Goal: Entertainment & Leisure: Browse casually

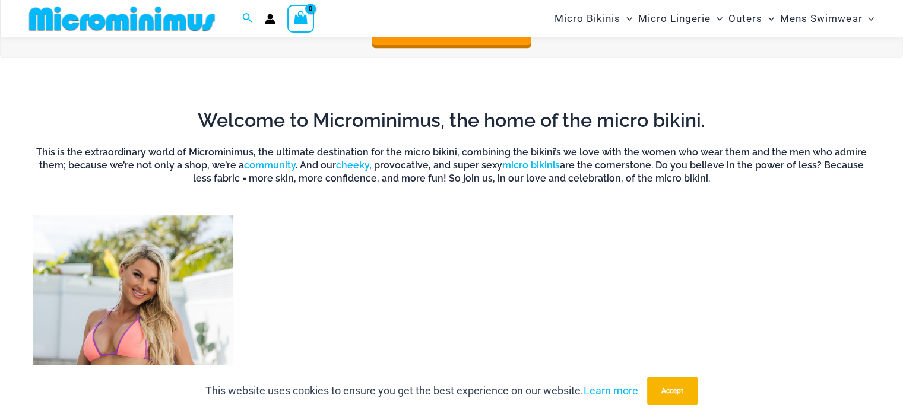
scroll to position [820, 0]
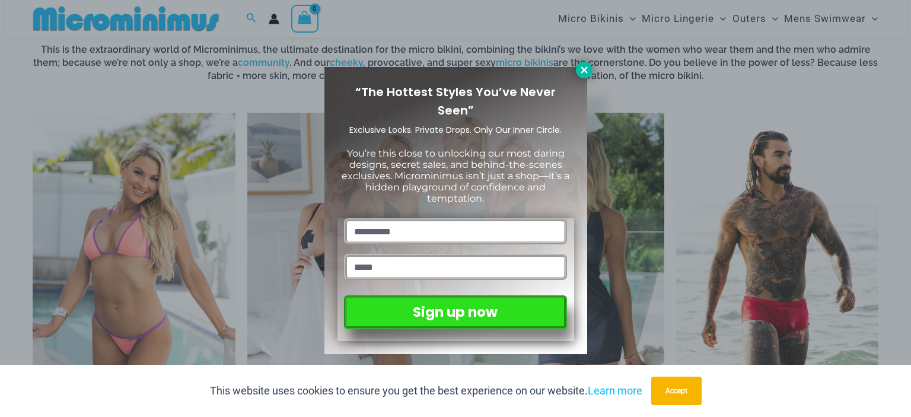
click at [586, 73] on icon at bounding box center [584, 70] width 11 height 11
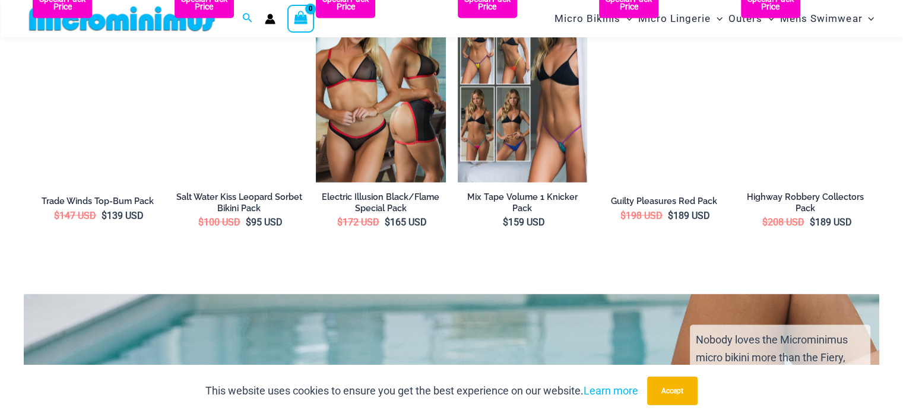
scroll to position [2007, 0]
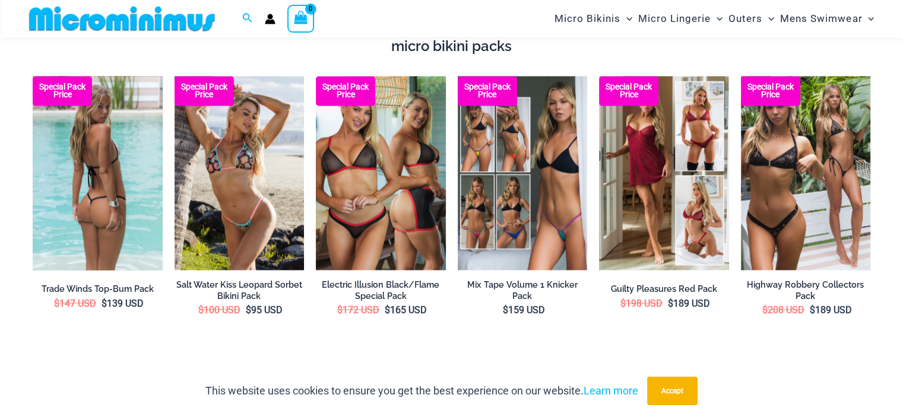
click at [88, 204] on img at bounding box center [98, 173] width 130 height 195
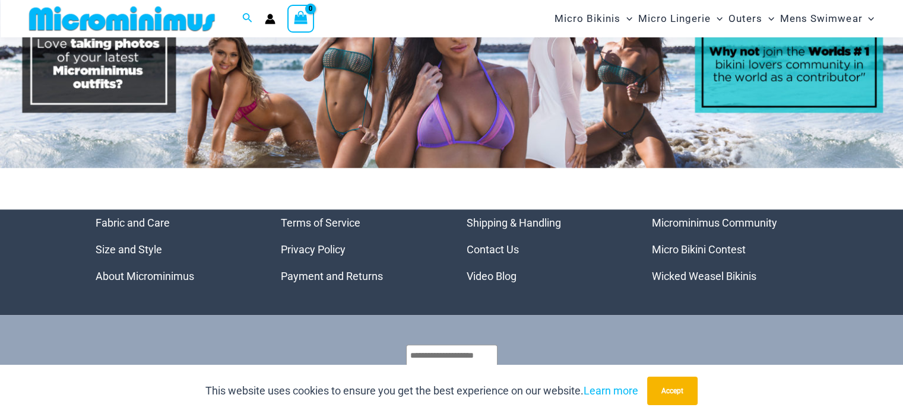
scroll to position [5746, 0]
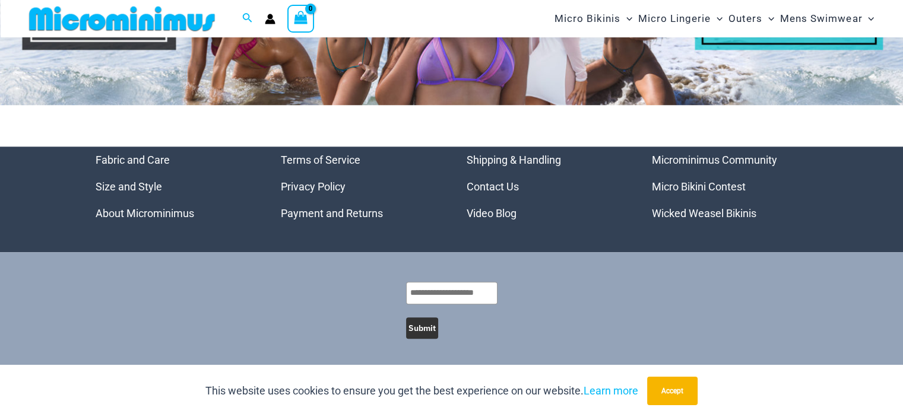
click at [487, 213] on link "Video Blog" at bounding box center [491, 213] width 50 height 12
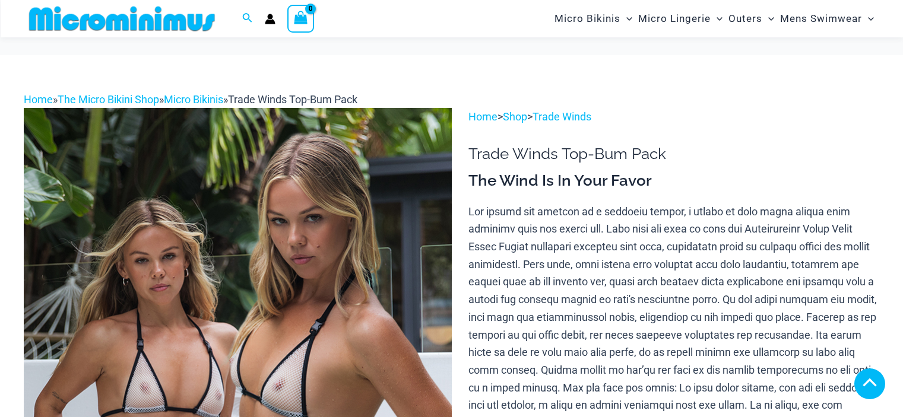
scroll to position [1235, 0]
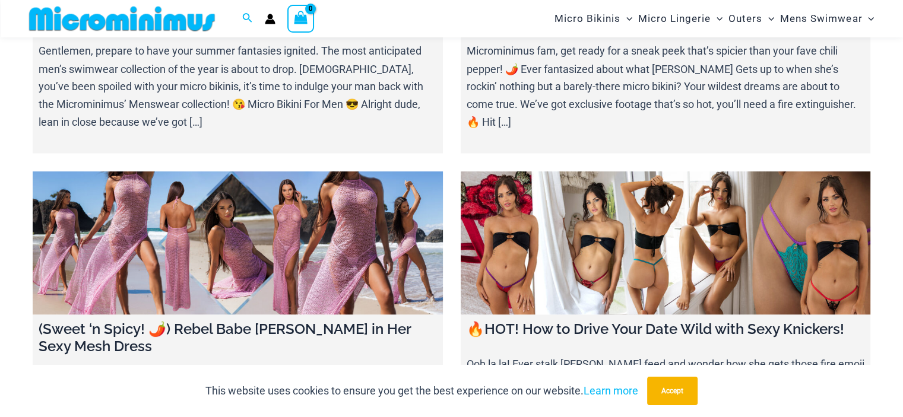
scroll to position [1888, 0]
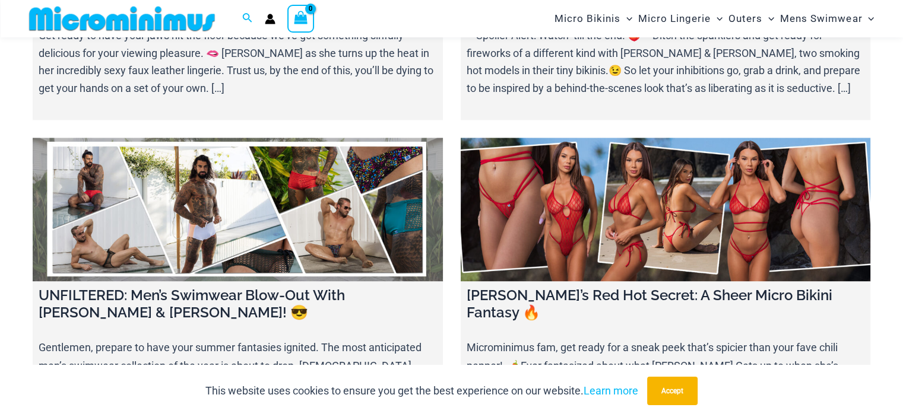
click at [550, 148] on link at bounding box center [665, 210] width 410 height 144
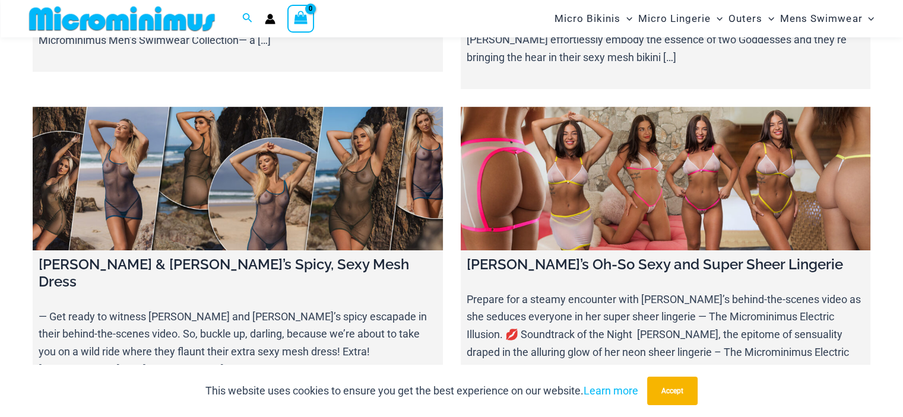
scroll to position [5151, 0]
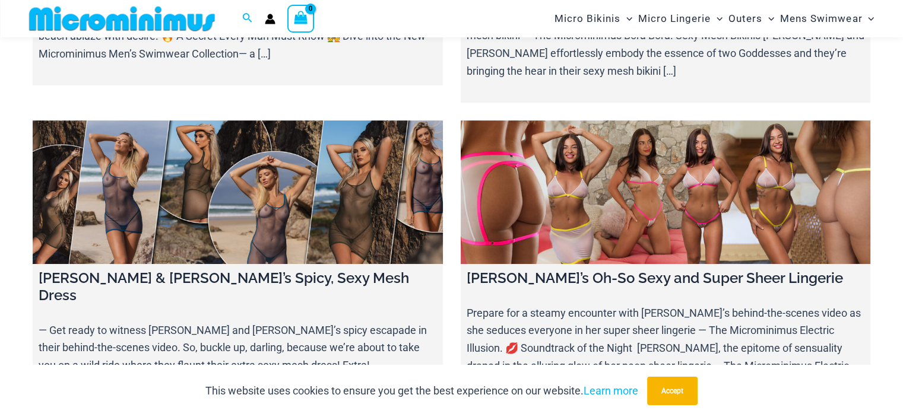
click at [622, 120] on link at bounding box center [665, 192] width 410 height 144
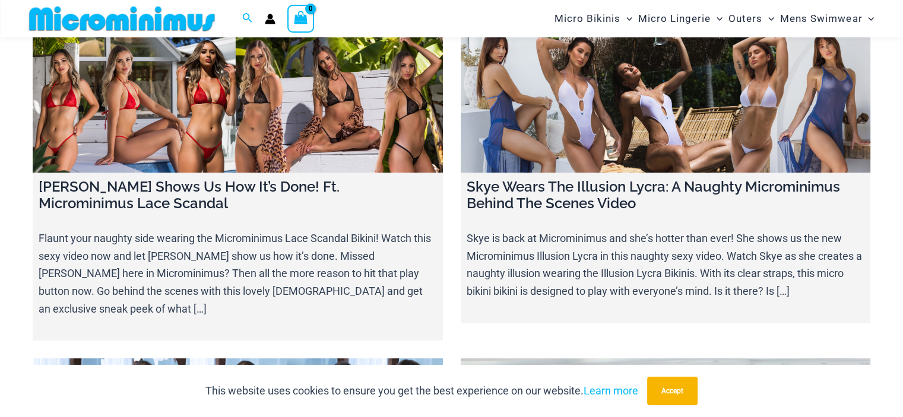
scroll to position [13874, 0]
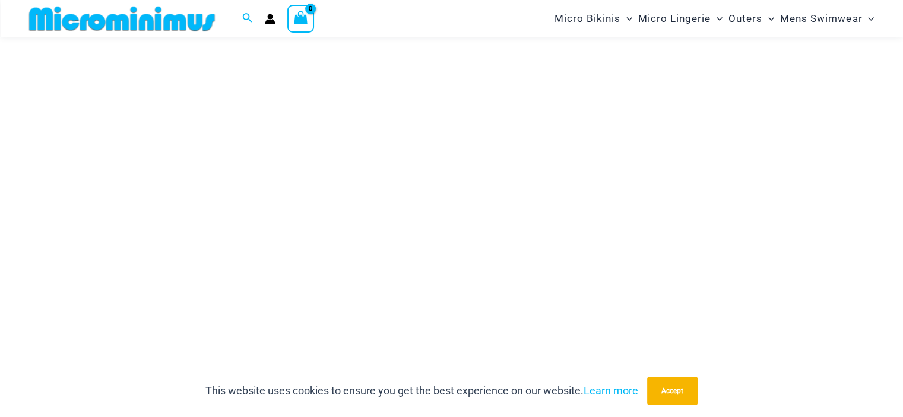
scroll to position [167, 0]
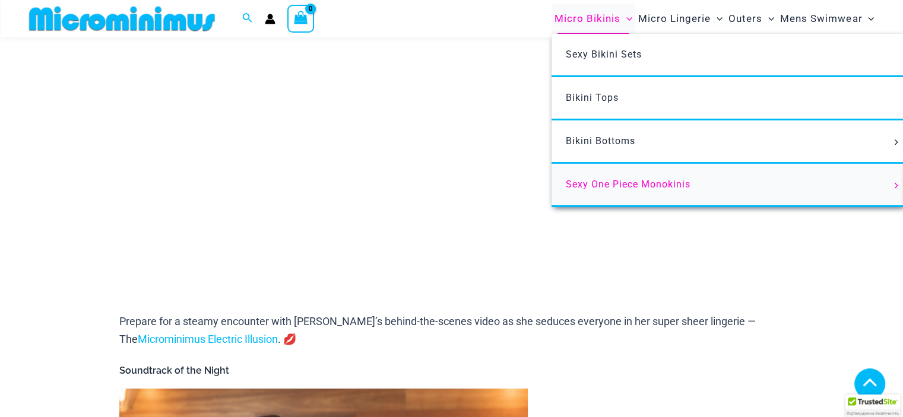
scroll to position [227, 0]
